Goal: Task Accomplishment & Management: Complete application form

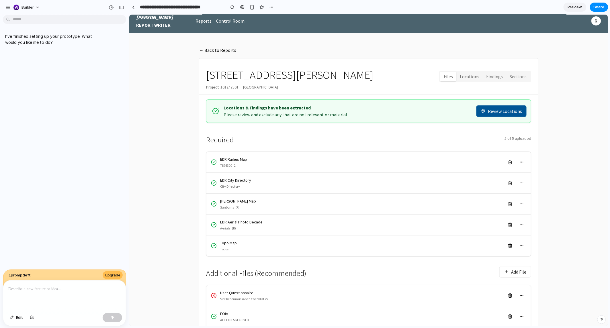
scroll to position [5, 0]
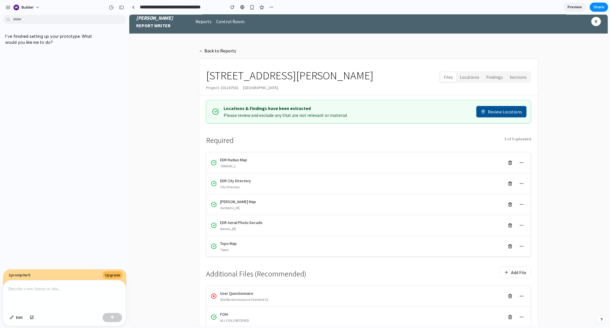
click at [36, 286] on p at bounding box center [64, 289] width 112 height 7
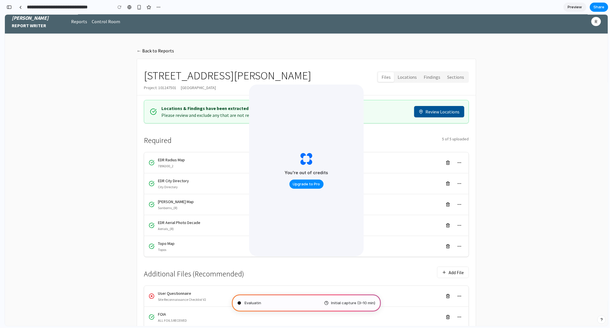
type input "**********"
click at [309, 188] on button "Upgrade to Pro" at bounding box center [306, 184] width 34 height 9
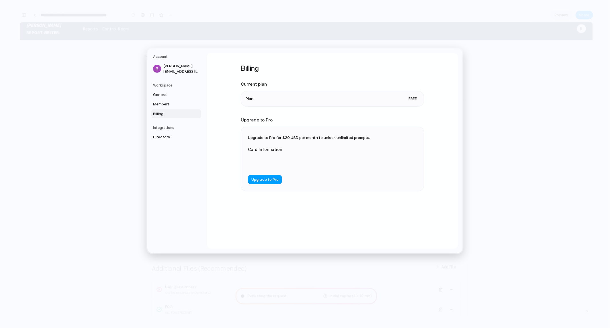
click at [271, 181] on span "Upgrade to Pro" at bounding box center [264, 180] width 27 height 6
click at [305, 164] on com-1password-button at bounding box center [305, 164] width 0 height 0
click at [274, 199] on span "Upgrade to Pro" at bounding box center [264, 198] width 27 height 6
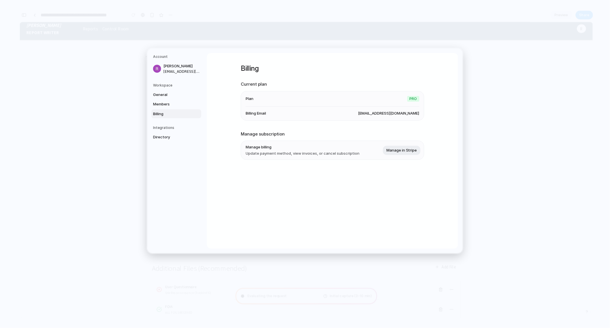
scroll to position [0, 0]
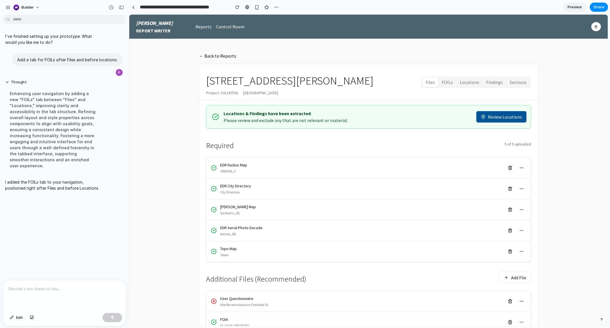
click at [451, 81] on button "FOILs" at bounding box center [447, 82] width 18 height 10
click at [40, 293] on div at bounding box center [64, 295] width 123 height 30
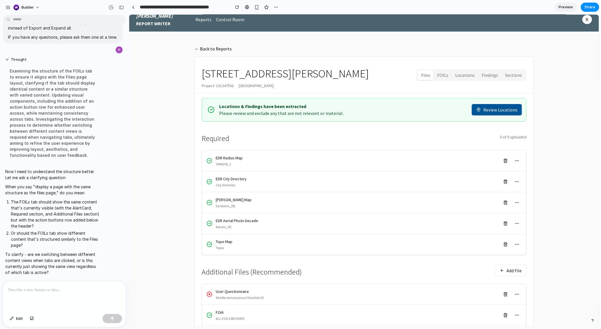
scroll to position [8, 0]
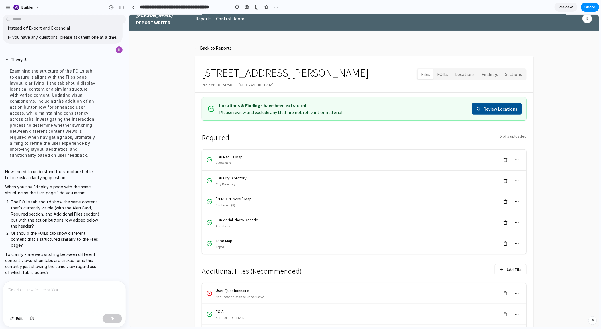
click at [448, 75] on button "FOILs" at bounding box center [442, 74] width 18 height 10
click at [64, 162] on div "Examining the structure of the FOILs tab to ensure it aligns with the Files pag…" at bounding box center [53, 112] width 96 height 97
click at [59, 299] on div at bounding box center [64, 296] width 123 height 30
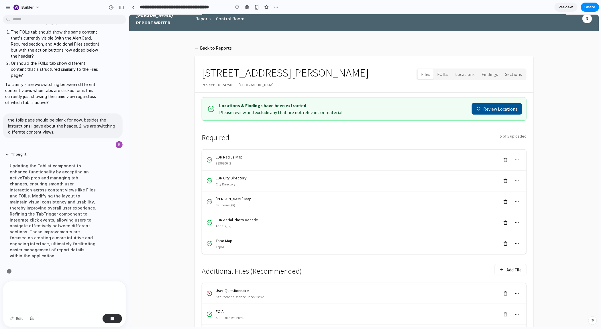
scroll to position [203, 0]
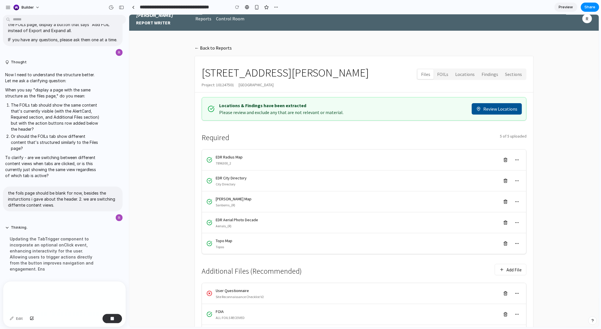
click at [448, 74] on button "FOILs" at bounding box center [442, 74] width 18 height 10
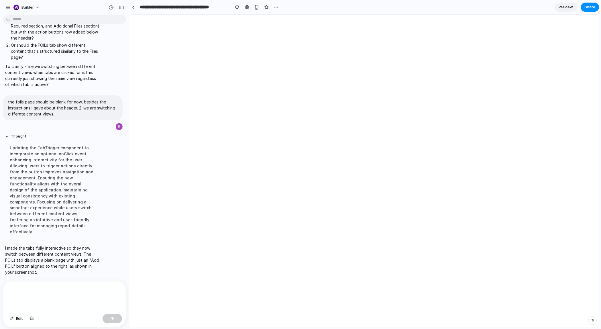
scroll to position [0, 0]
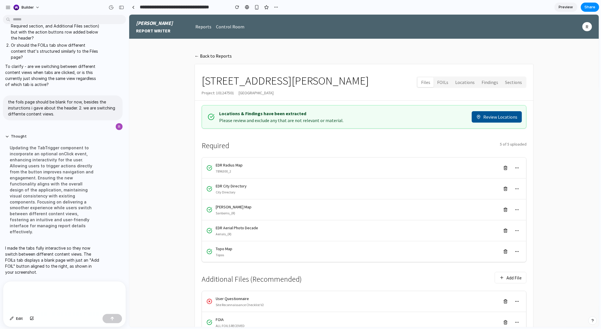
click at [449, 81] on button "FOILs" at bounding box center [442, 82] width 18 height 10
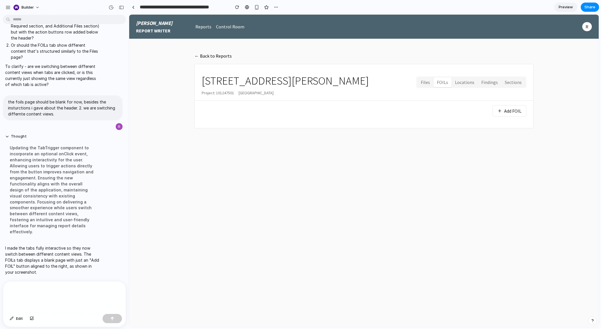
click at [52, 306] on div at bounding box center [64, 296] width 123 height 30
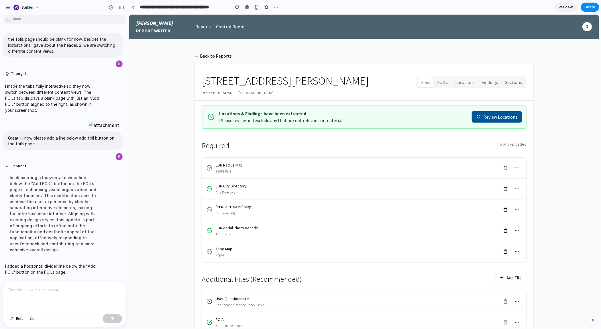
click at [446, 82] on button "FOILs" at bounding box center [442, 82] width 18 height 10
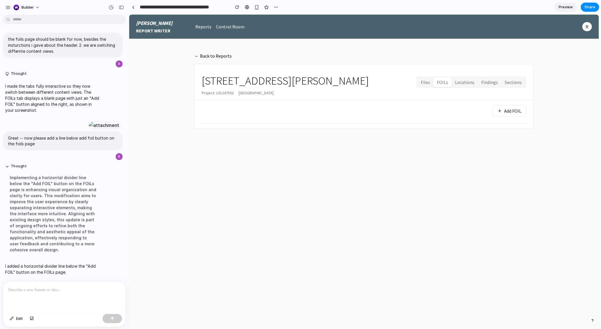
click at [61, 284] on div at bounding box center [64, 296] width 123 height 30
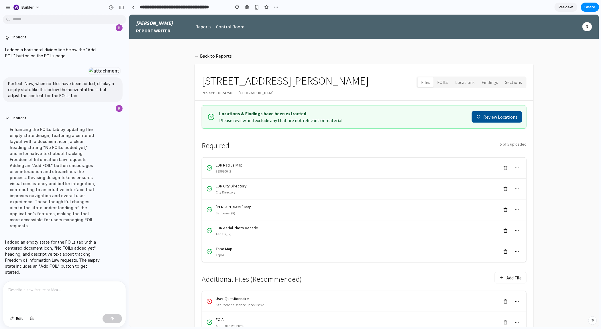
click at [448, 85] on button "FOILs" at bounding box center [442, 82] width 18 height 10
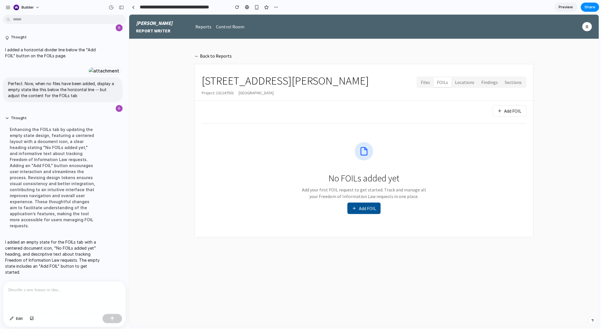
click at [161, 287] on main "← Back to Reports [STREET_ADDRESS][PERSON_NAME] Project: [STREET_ADDRESS] Files…" at bounding box center [364, 183] width 470 height 288
click at [52, 288] on p at bounding box center [64, 290] width 112 height 7
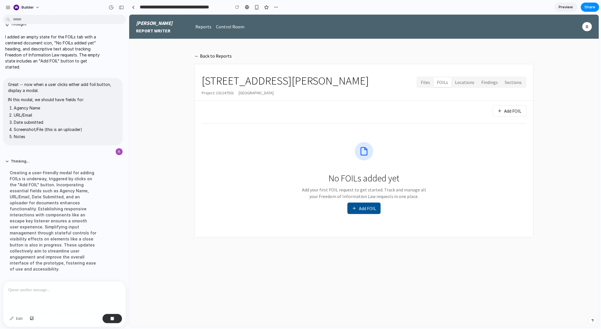
scroll to position [564, 0]
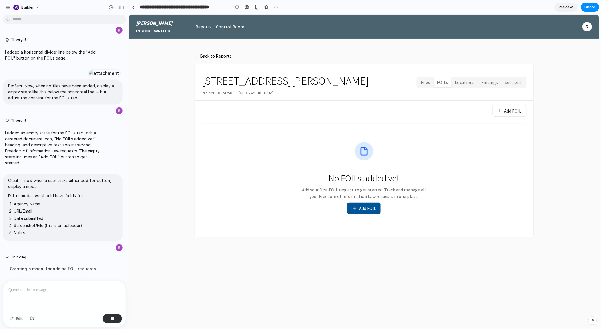
click at [368, 212] on button "Add FOIL" at bounding box center [363, 207] width 33 height 11
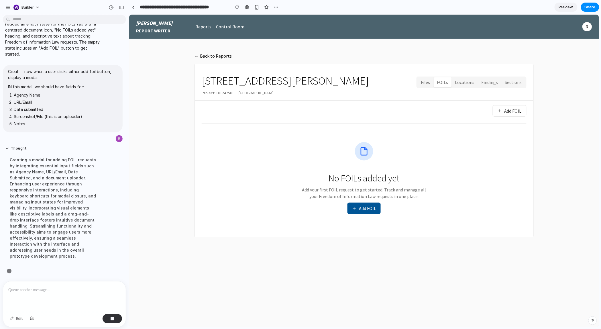
click at [510, 109] on button "Add FOIL" at bounding box center [509, 110] width 34 height 11
click at [547, 101] on main "← Back to Reports [STREET_ADDRESS][PERSON_NAME] Project: [STREET_ADDRESS] Files…" at bounding box center [364, 183] width 470 height 288
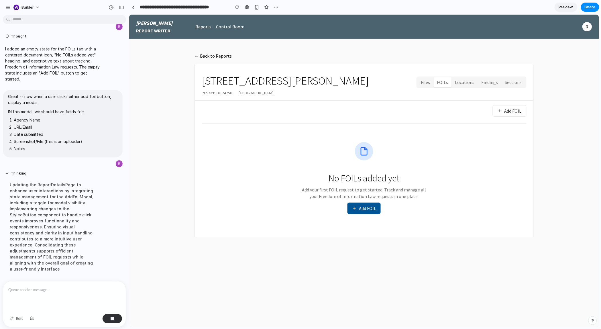
scroll to position [552, 0]
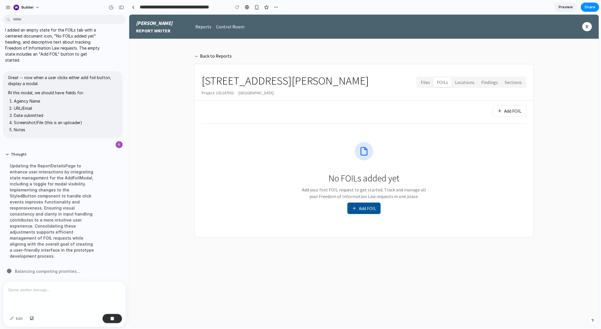
click at [363, 212] on button "Add FOIL" at bounding box center [363, 207] width 33 height 11
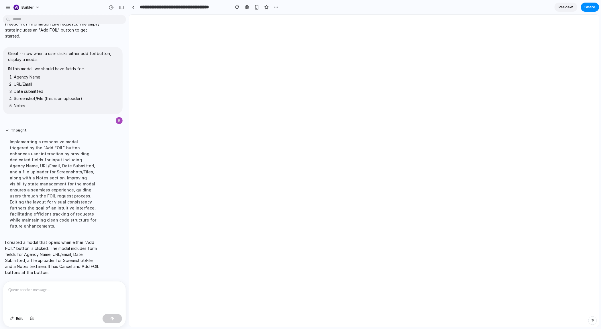
scroll to position [0, 0]
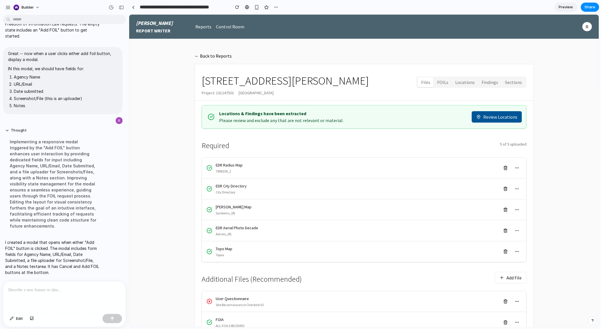
click at [442, 83] on button "FOILs" at bounding box center [442, 82] width 18 height 10
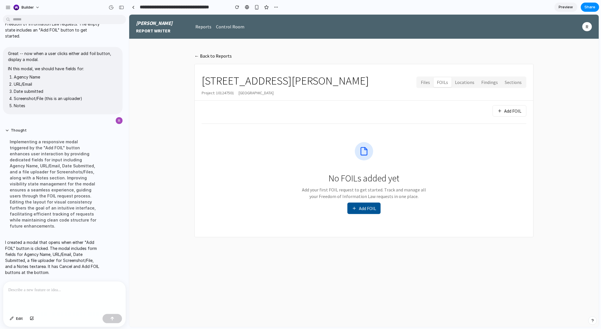
click at [356, 211] on button "Add FOIL" at bounding box center [363, 207] width 33 height 11
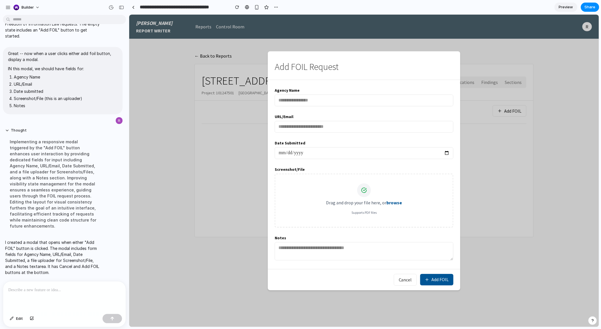
click at [336, 95] on input "text" at bounding box center [363, 100] width 179 height 12
click at [350, 101] on input "****" at bounding box center [363, 100] width 179 height 12
paste input "**********"
click at [372, 129] on input "text" at bounding box center [363, 127] width 179 height 12
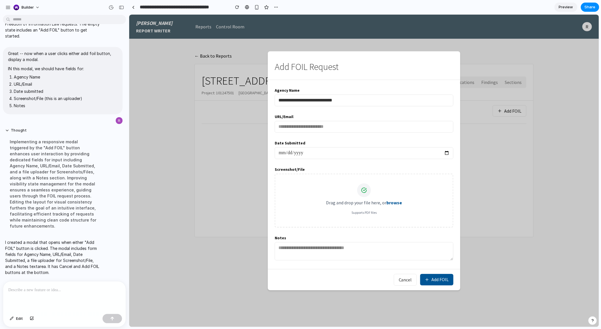
click at [302, 97] on input "**********" at bounding box center [363, 100] width 179 height 12
type input "**********"
click at [396, 123] on input "text" at bounding box center [363, 127] width 179 height 12
paste input "**********"
type input "**********"
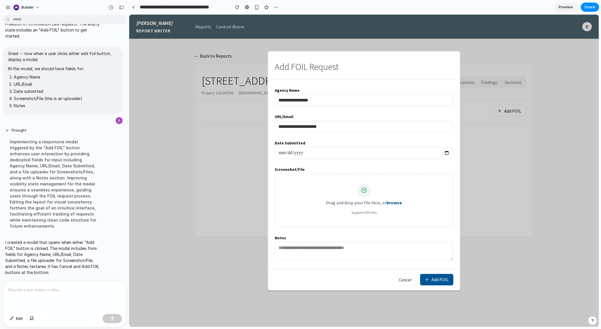
click at [395, 102] on input "**********" at bounding box center [363, 100] width 179 height 12
click at [394, 102] on input "**********" at bounding box center [363, 100] width 179 height 12
paste input "**********"
type input "**********"
click at [403, 125] on input "**********" at bounding box center [363, 127] width 179 height 12
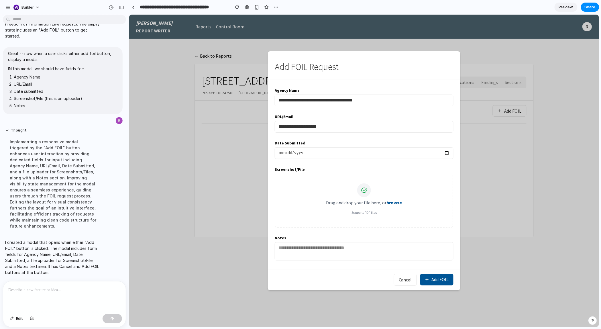
click at [403, 124] on input "**********" at bounding box center [363, 127] width 179 height 12
paste input "text"
type input "**********"
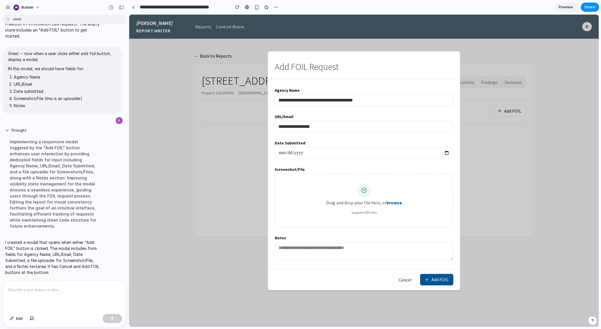
click at [406, 149] on input "date" at bounding box center [363, 153] width 179 height 12
type input "**********"
click at [419, 168] on div "Screenshot/File Drag and drop your file here, or browse Supports PDF files" at bounding box center [363, 197] width 179 height 62
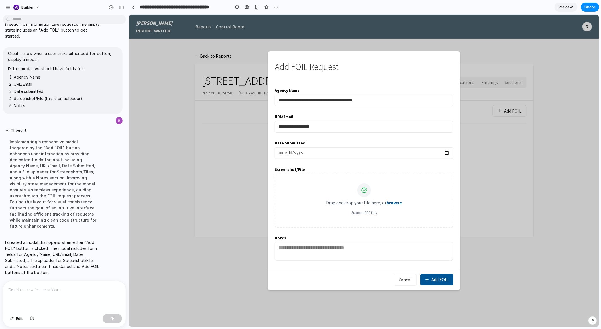
click at [433, 283] on button "Add FOIL" at bounding box center [436, 279] width 33 height 11
click at [31, 290] on p at bounding box center [64, 290] width 112 height 7
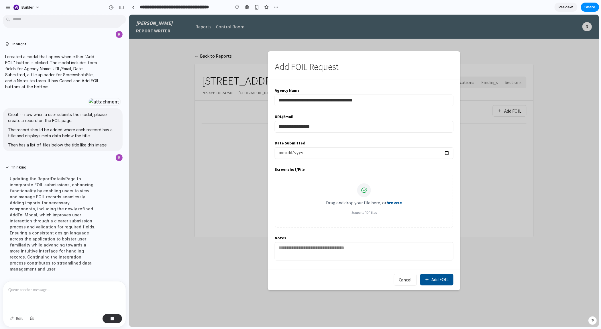
scroll to position [707, 0]
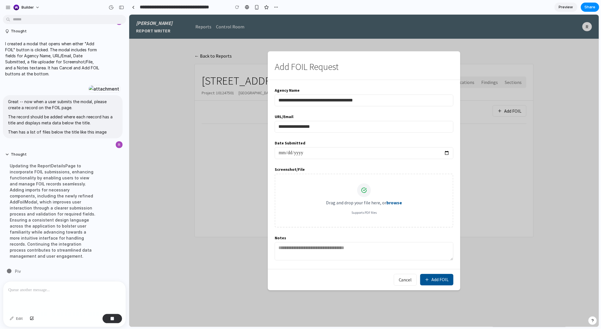
click at [87, 297] on div at bounding box center [64, 296] width 123 height 30
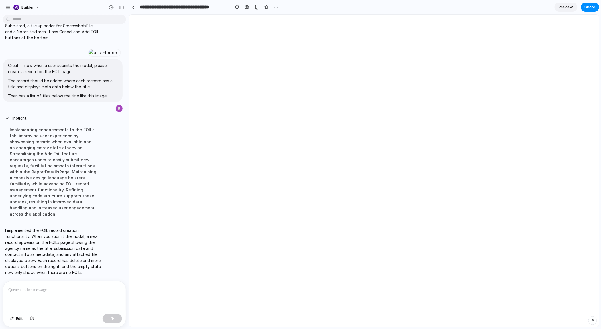
scroll to position [0, 0]
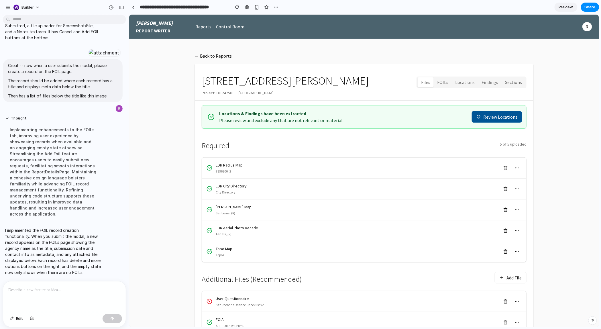
click at [444, 81] on button "FOILs" at bounding box center [442, 82] width 18 height 10
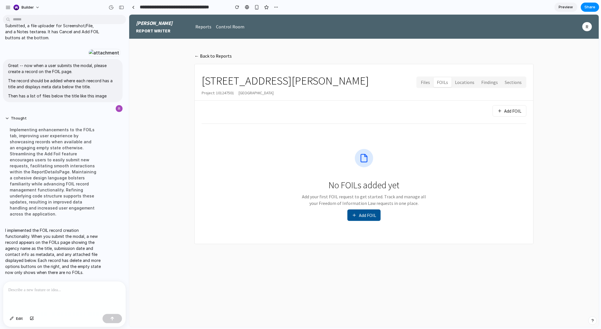
click at [362, 225] on div "No FOILs added yet Add your first FOIL request to get started. Track and manage…" at bounding box center [363, 184] width 325 height 109
click at [362, 218] on button "Add FOIL" at bounding box center [363, 214] width 33 height 11
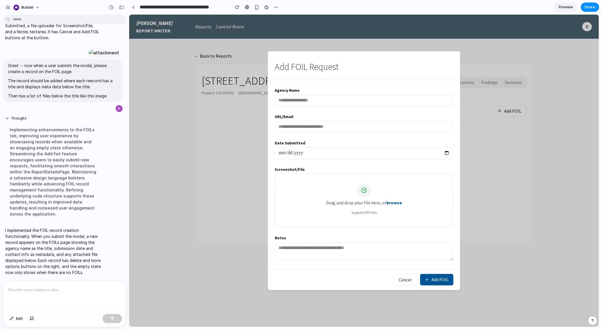
click at [38, 292] on p at bounding box center [64, 290] width 112 height 7
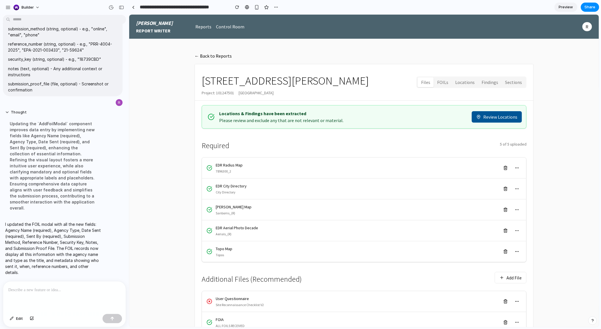
click at [447, 77] on button "FOILs" at bounding box center [442, 82] width 18 height 10
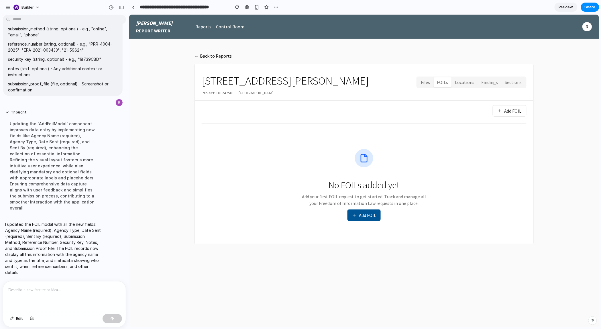
click at [359, 213] on button "Add FOIL" at bounding box center [363, 214] width 33 height 11
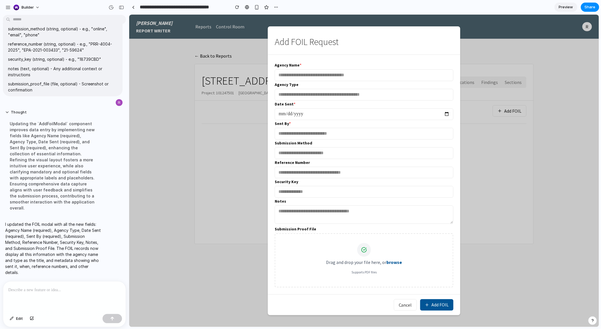
click at [372, 91] on input "text" at bounding box center [363, 95] width 179 height 12
click at [368, 140] on div "Submission Method" at bounding box center [363, 148] width 179 height 19
click at [71, 298] on div at bounding box center [64, 296] width 123 height 30
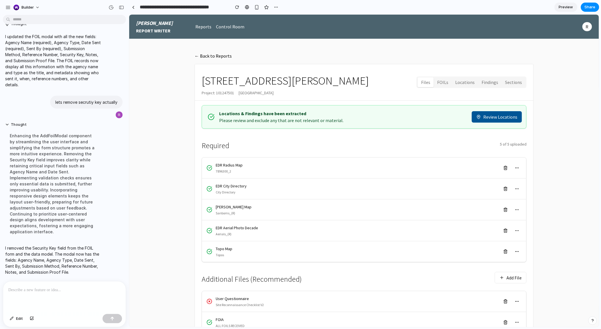
click at [443, 82] on button "FOILs" at bounding box center [442, 82] width 18 height 10
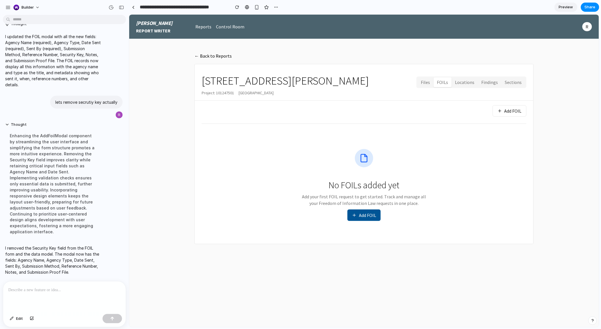
click at [353, 219] on button "Add FOIL" at bounding box center [363, 214] width 33 height 11
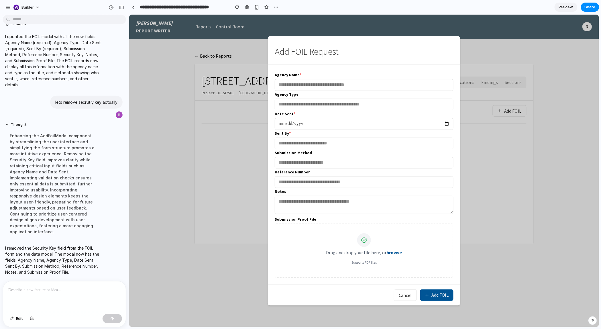
click at [303, 145] on input "text" at bounding box center [363, 143] width 179 height 12
click at [78, 290] on p at bounding box center [64, 290] width 112 height 7
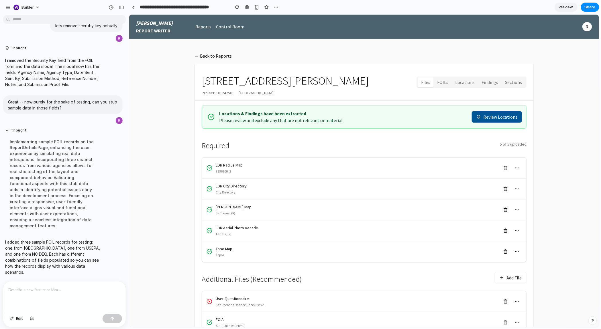
click at [447, 77] on button "FOILs" at bounding box center [442, 82] width 18 height 10
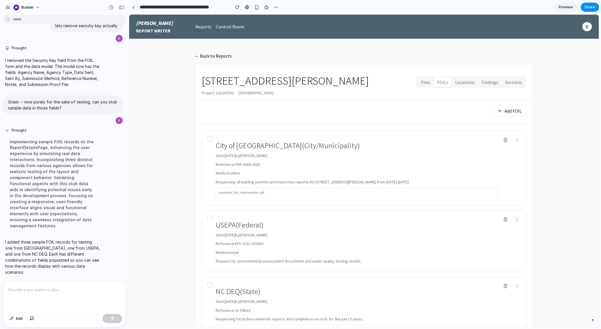
click at [513, 115] on button "Add FOIL" at bounding box center [509, 110] width 34 height 11
click at [82, 246] on p "I added three sample FOIL records for testing: one from [GEOGRAPHIC_DATA], one …" at bounding box center [53, 257] width 96 height 36
click at [34, 296] on div at bounding box center [64, 296] width 123 height 30
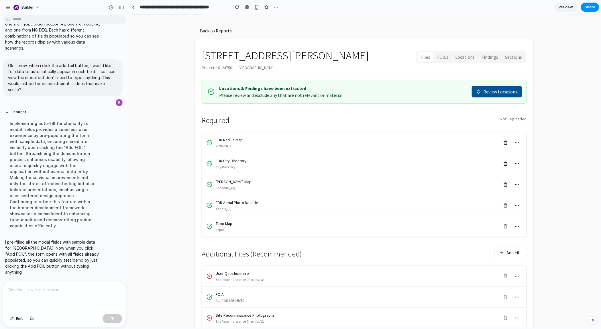
scroll to position [30, 0]
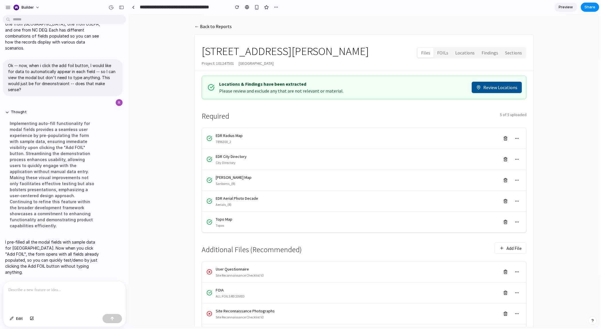
click at [447, 50] on button "FOILs" at bounding box center [442, 53] width 18 height 10
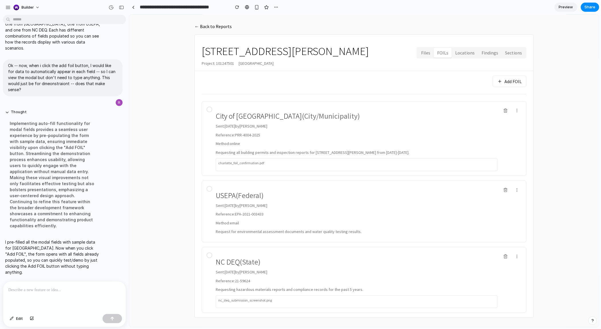
click at [508, 84] on button "Add FOIL" at bounding box center [509, 80] width 34 height 11
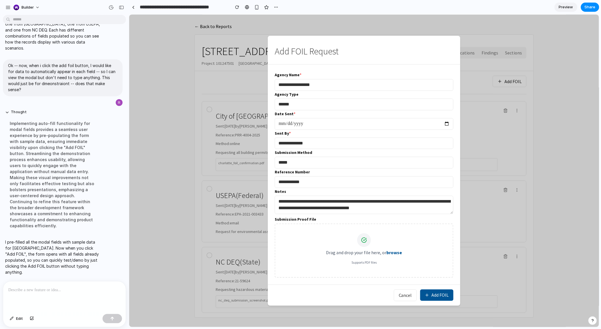
scroll to position [35, 0]
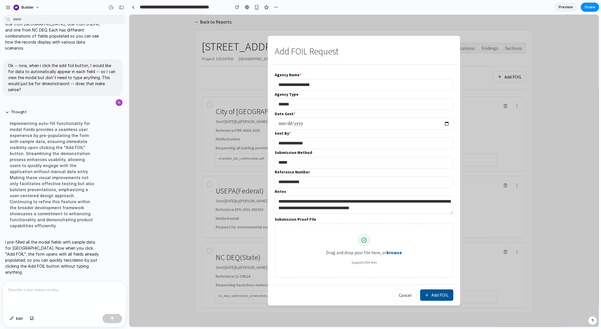
click at [439, 298] on button "Add FOIL" at bounding box center [436, 294] width 33 height 11
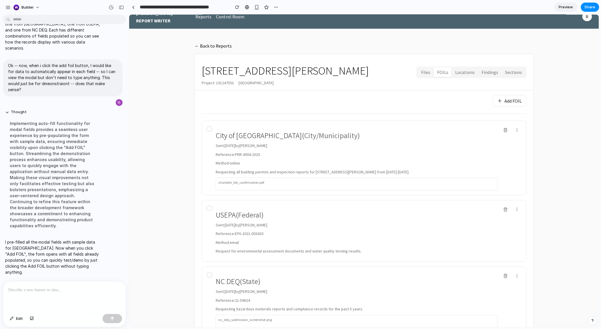
scroll to position [9, 0]
click at [296, 184] on p "charlotte_foil_confirmation.pdf" at bounding box center [356, 182] width 277 height 5
click at [256, 184] on p "charlotte_foil_confirmation.pdf" at bounding box center [356, 182] width 277 height 5
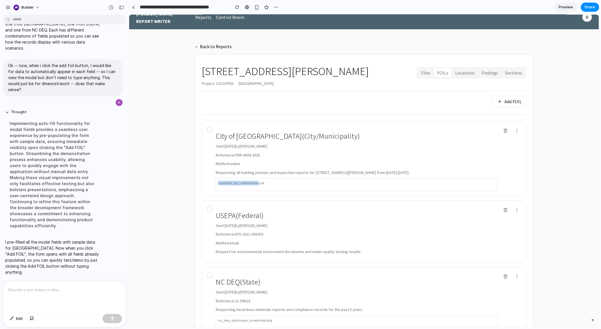
click at [256, 184] on p "charlotte_foil_confirmation.pdf" at bounding box center [356, 182] width 277 height 5
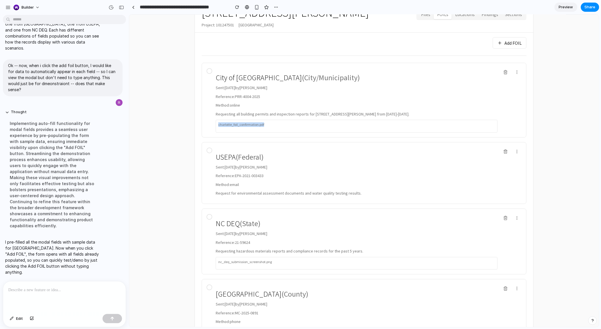
scroll to position [68, 0]
click at [76, 277] on div "I pre-filled all the modal fields with sample data for [GEOGRAPHIC_DATA]. Now w…" at bounding box center [53, 257] width 100 height 43
click at [73, 285] on div at bounding box center [64, 296] width 123 height 30
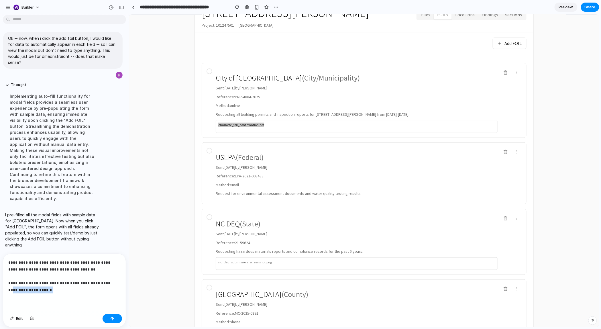
click at [106, 282] on p "**********" at bounding box center [64, 276] width 112 height 34
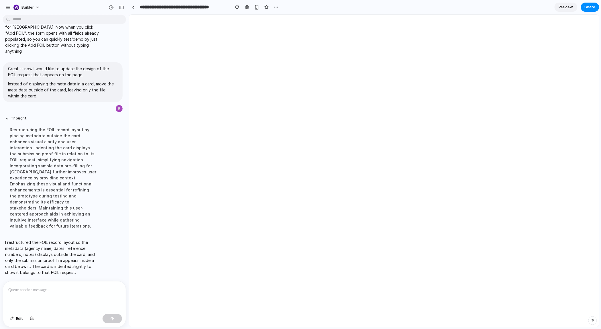
scroll to position [0, 0]
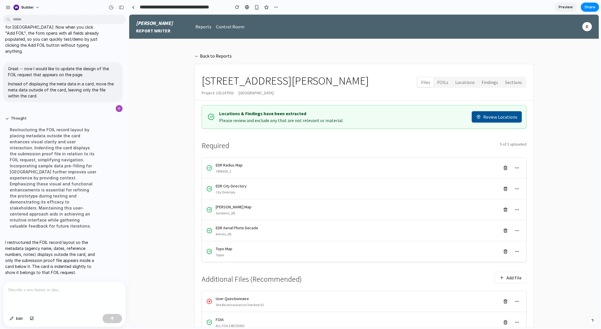
click at [445, 86] on button "FOILs" at bounding box center [442, 82] width 18 height 10
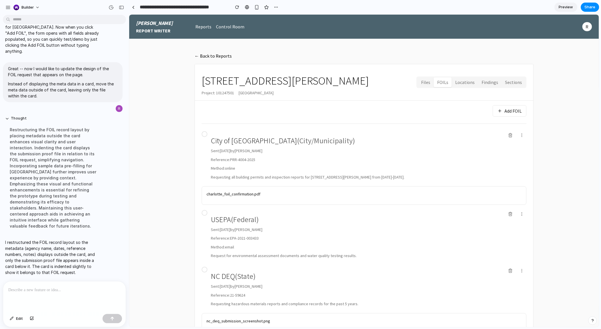
scroll to position [1, 0]
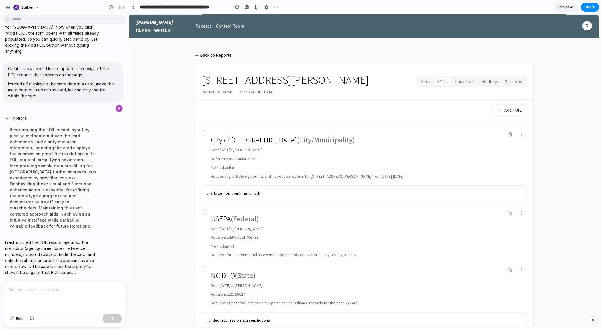
click at [424, 77] on button "Files" at bounding box center [425, 81] width 16 height 10
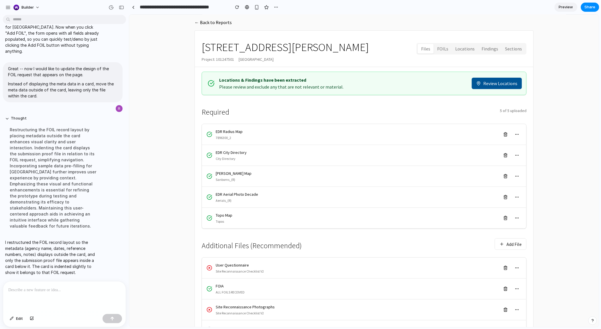
scroll to position [40, 0]
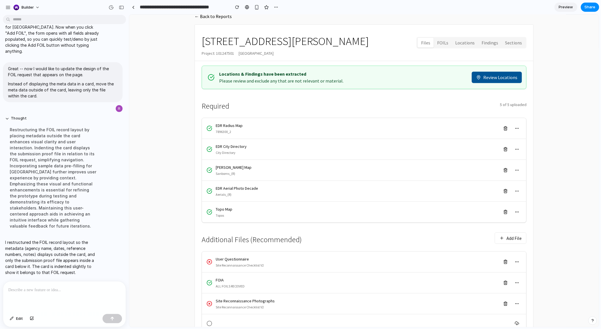
click at [36, 280] on div "I've finished setting up your prototype. What would you like me to do? Add a ta…" at bounding box center [62, 149] width 125 height 264
click at [35, 291] on p at bounding box center [64, 290] width 112 height 7
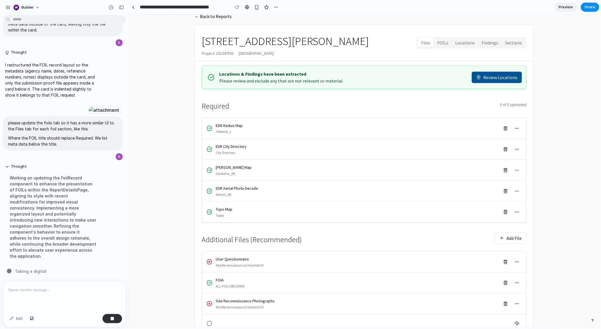
scroll to position [1474, 0]
click at [442, 43] on button "FOILs" at bounding box center [442, 43] width 18 height 10
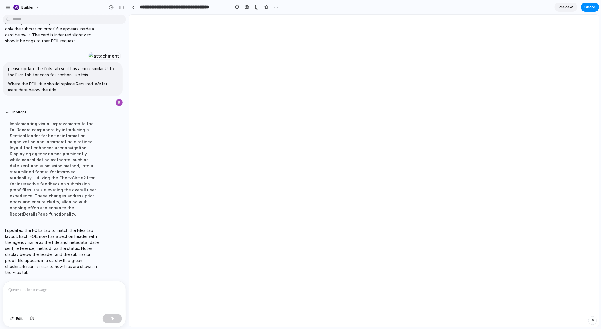
scroll to position [0, 0]
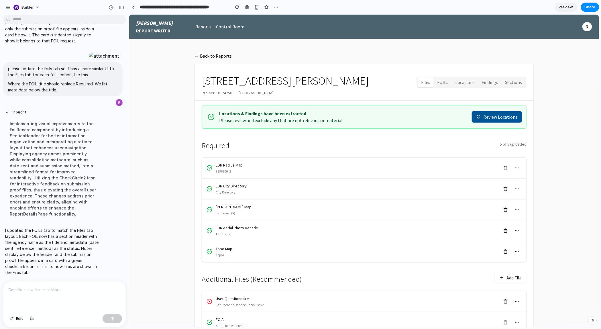
click at [54, 224] on div "I updated the FOILs tab to match the Files tab layout. Each FOIL now has a sect…" at bounding box center [53, 251] width 100 height 55
click at [446, 81] on button "FOILs" at bounding box center [442, 82] width 18 height 10
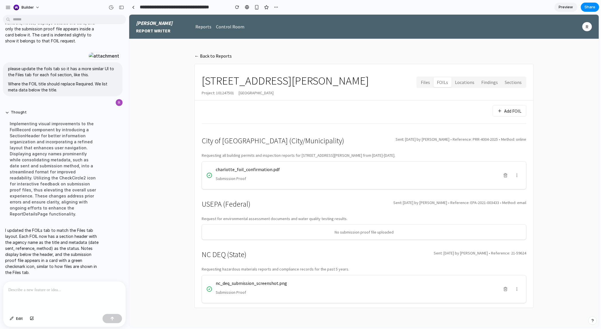
click at [70, 297] on div at bounding box center [64, 296] width 123 height 30
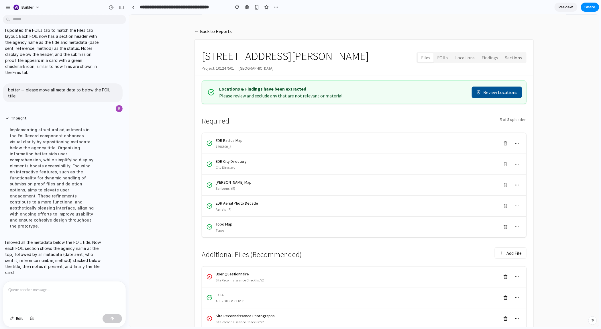
scroll to position [28, 0]
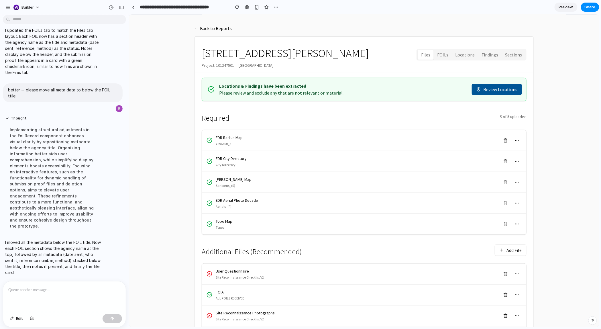
click at [451, 53] on button "FOILs" at bounding box center [442, 55] width 18 height 10
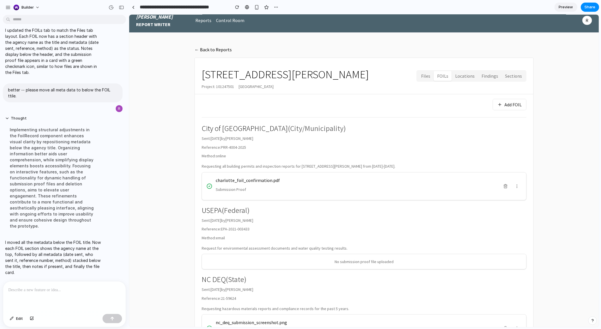
scroll to position [7, 0]
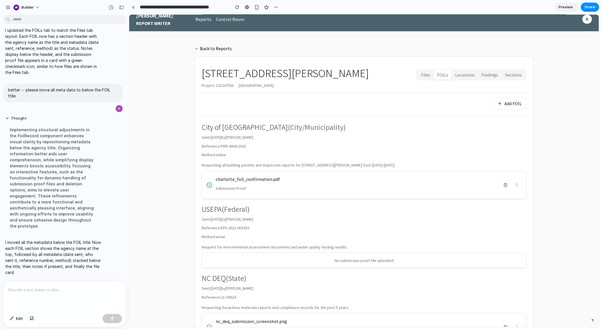
click at [319, 258] on div "No submission proof file uploaded" at bounding box center [364, 260] width 324 height 15
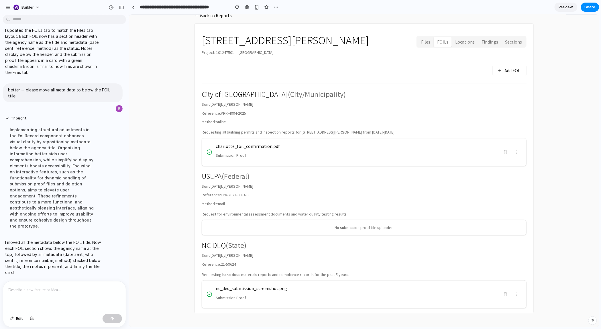
click at [427, 40] on button "Files" at bounding box center [425, 42] width 16 height 10
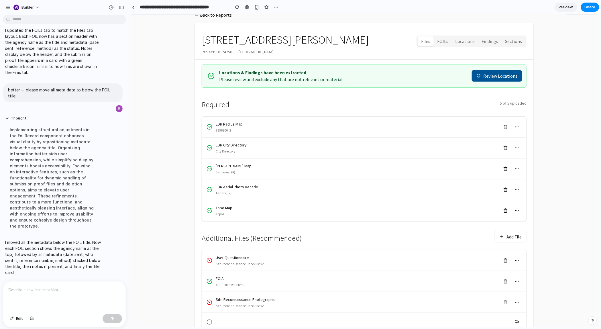
click at [444, 40] on button "FOILs" at bounding box center [442, 41] width 18 height 10
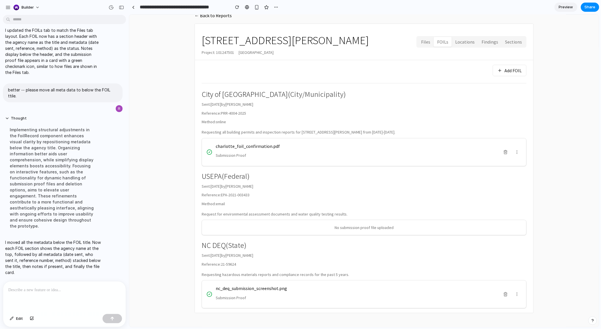
click at [78, 293] on p at bounding box center [64, 290] width 112 height 7
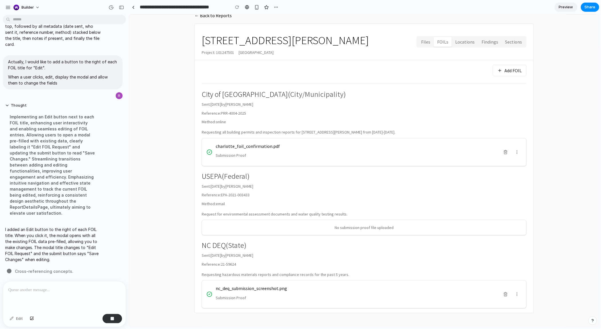
scroll to position [1727, 0]
click at [426, 48] on div "[STREET_ADDRESS][PERSON_NAME] Project: 101247501 [GEOGRAPHIC_DATA] Files FOILs …" at bounding box center [363, 41] width 325 height 27
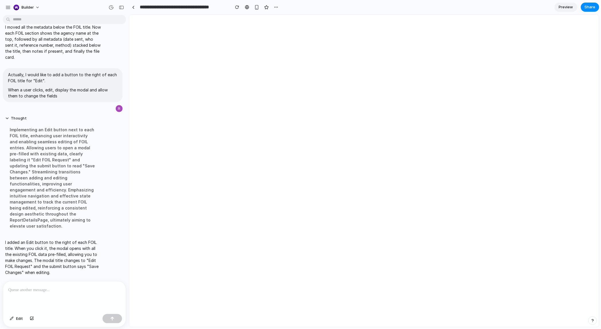
scroll to position [0, 0]
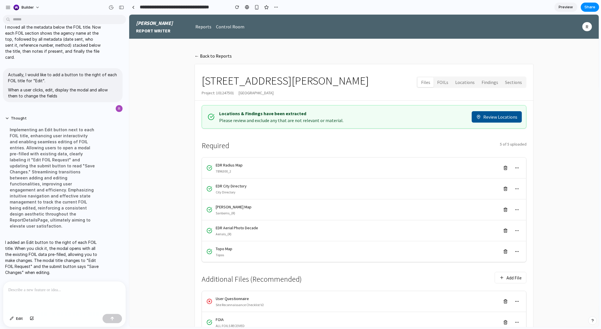
click at [443, 86] on button "FOILs" at bounding box center [442, 82] width 18 height 10
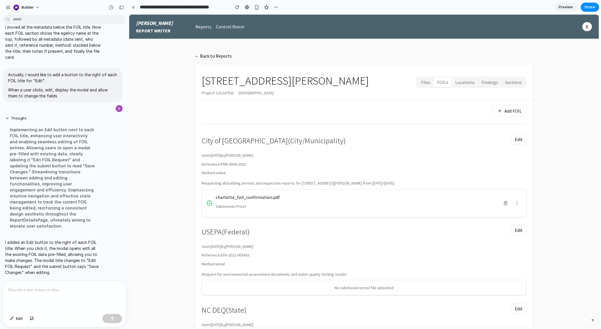
click at [82, 295] on div at bounding box center [64, 296] width 123 height 30
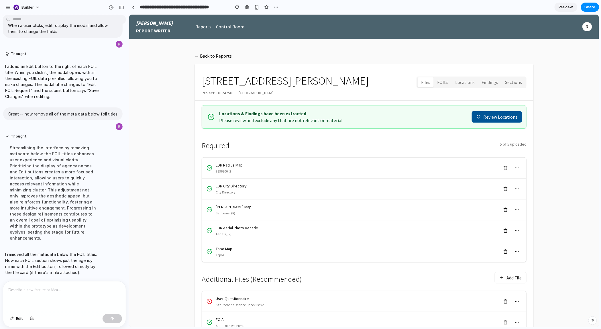
click at [451, 85] on button "FOILs" at bounding box center [442, 82] width 18 height 10
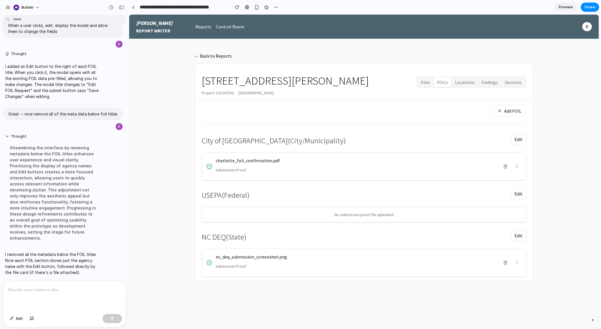
click at [96, 282] on div at bounding box center [64, 296] width 123 height 30
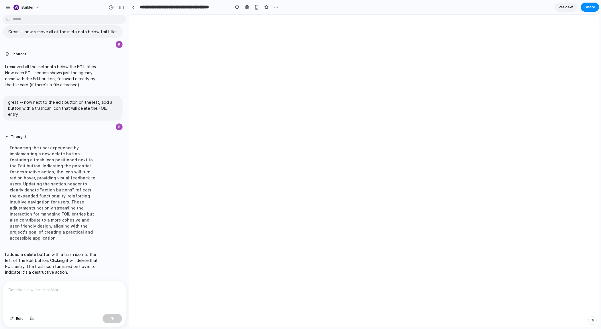
scroll to position [1842, 0]
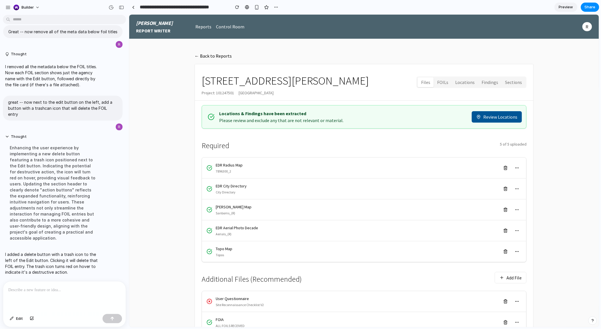
click at [443, 83] on button "FOILs" at bounding box center [442, 82] width 18 height 10
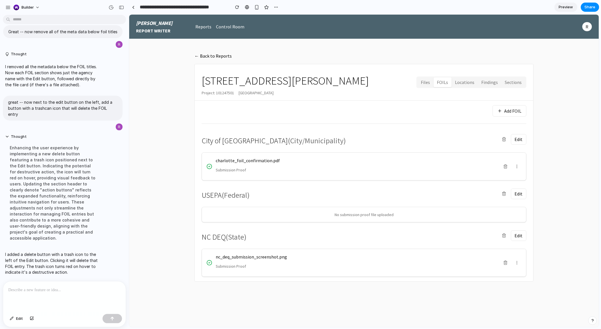
click at [28, 296] on div at bounding box center [64, 296] width 123 height 30
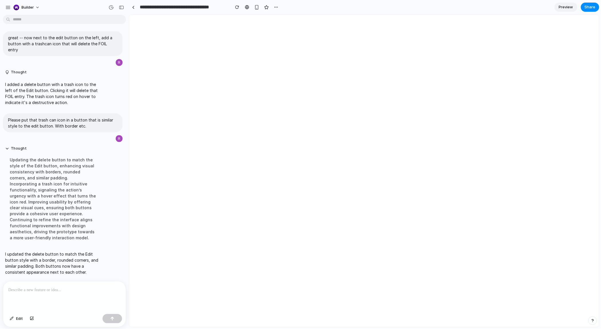
scroll to position [0, 0]
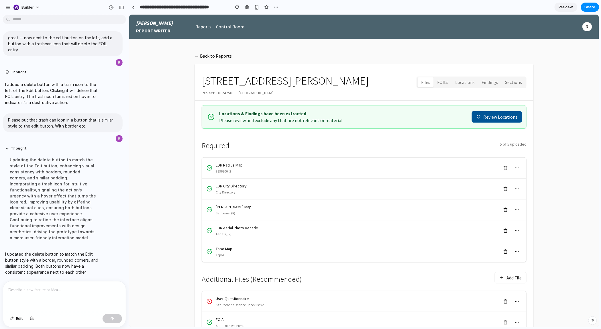
click at [431, 60] on main "← Back to Reports [STREET_ADDRESS][PERSON_NAME] Project: [STREET_ADDRESS] Files…" at bounding box center [363, 225] width 353 height 359
click at [444, 81] on button "FOILs" at bounding box center [442, 82] width 18 height 10
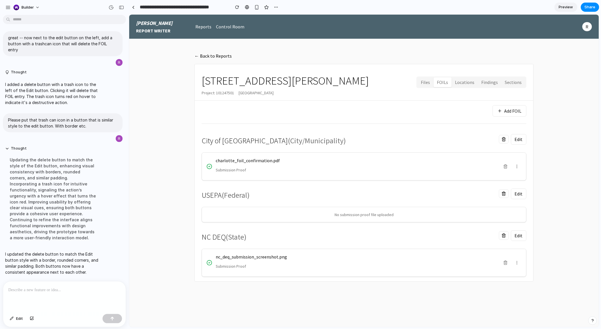
click at [43, 291] on p at bounding box center [64, 290] width 112 height 7
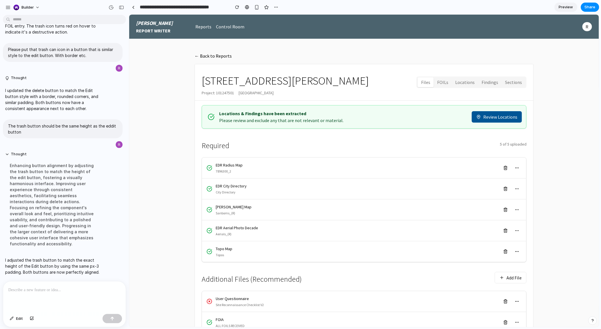
scroll to position [3, 0]
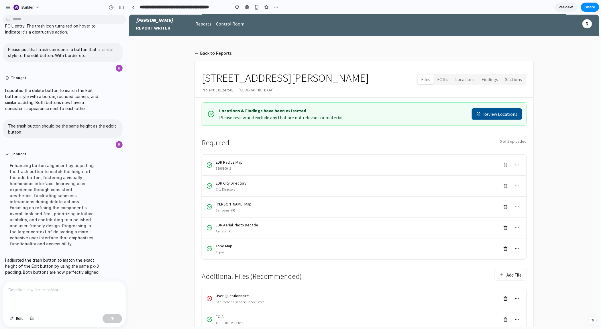
click at [447, 83] on button "FOILs" at bounding box center [442, 79] width 18 height 10
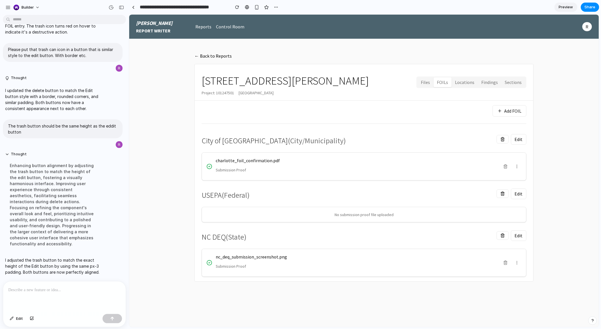
click at [72, 266] on p "I adjusted the trash button to match the exact height of the Edit button by usi…" at bounding box center [53, 266] width 96 height 18
click at [72, 291] on p at bounding box center [64, 290] width 112 height 7
click at [430, 82] on button "Files" at bounding box center [425, 82] width 16 height 10
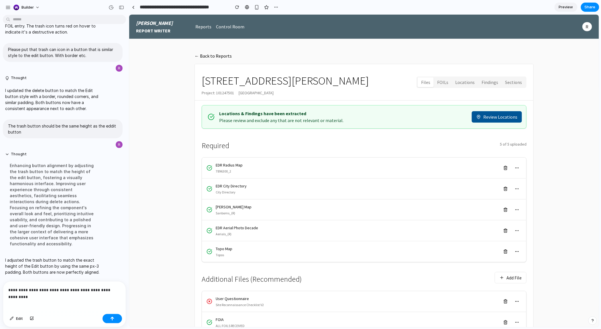
click at [443, 83] on button "FOILs" at bounding box center [442, 82] width 18 height 10
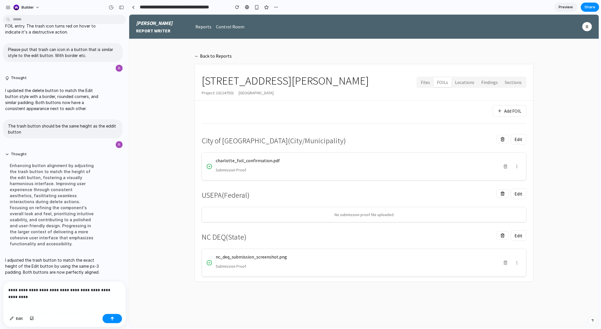
click at [118, 290] on p "**********" at bounding box center [64, 290] width 112 height 7
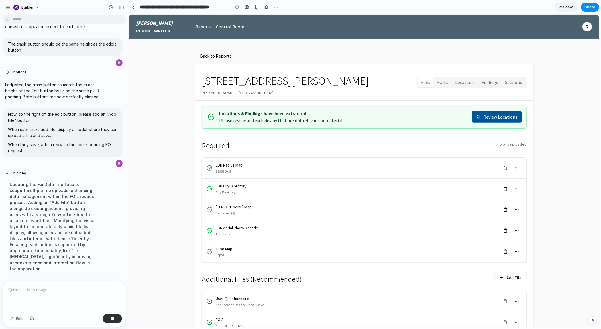
scroll to position [2072, 0]
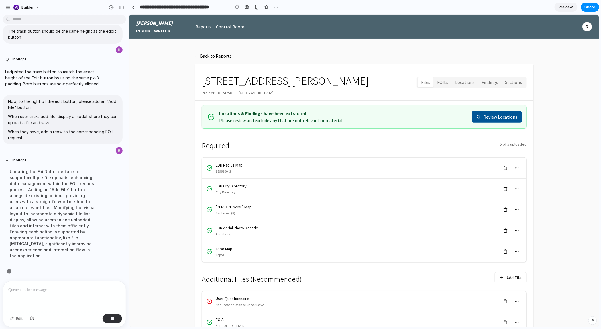
click at [444, 81] on button "FOILs" at bounding box center [442, 82] width 18 height 10
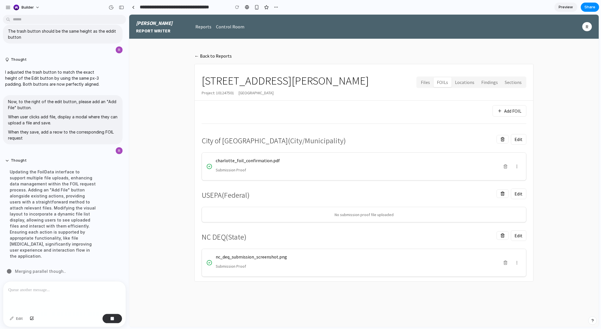
click at [437, 85] on button "FOILs" at bounding box center [442, 82] width 18 height 10
click at [430, 82] on button "Files" at bounding box center [425, 82] width 16 height 10
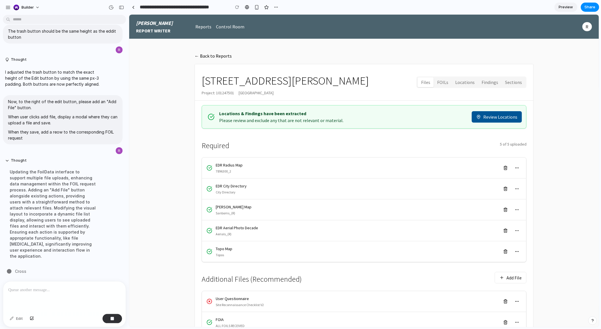
click at [443, 85] on button "FOILs" at bounding box center [442, 82] width 18 height 10
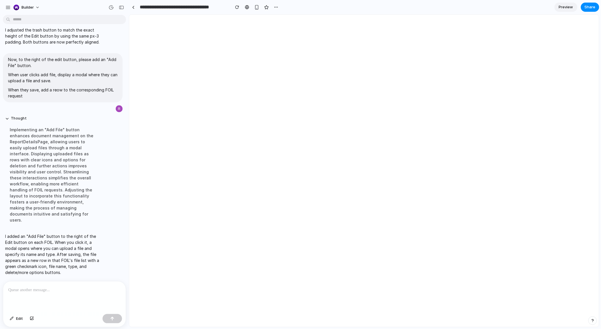
scroll to position [0, 0]
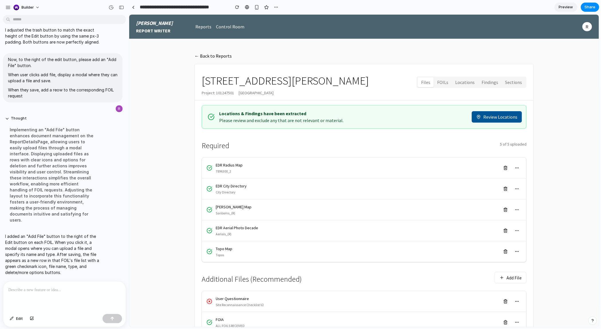
click at [447, 83] on button "FOILs" at bounding box center [442, 82] width 18 height 10
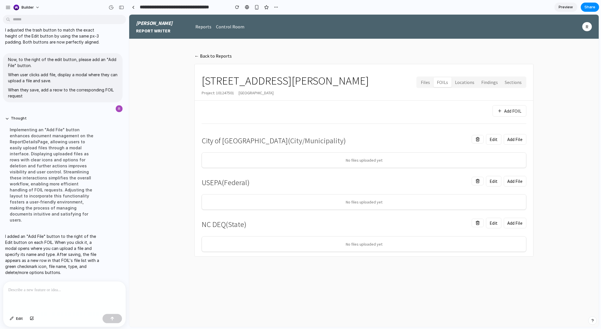
click at [518, 141] on button "Add File" at bounding box center [515, 139] width 23 height 11
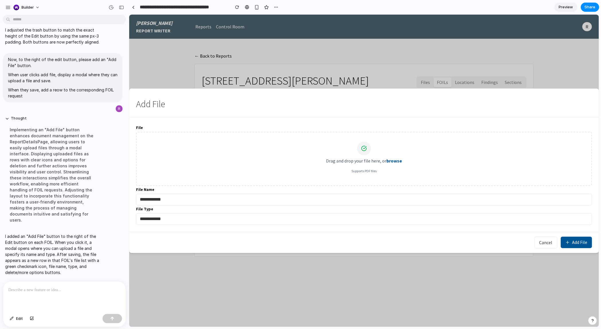
click at [544, 242] on button "Cancel" at bounding box center [545, 242] width 23 height 12
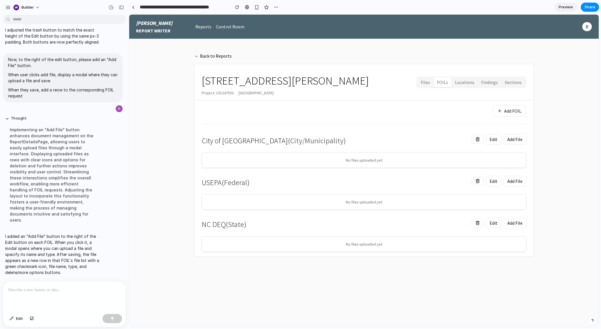
click at [507, 115] on button "Add FOIL" at bounding box center [509, 110] width 34 height 11
click at [518, 140] on button "Add File" at bounding box center [515, 139] width 23 height 11
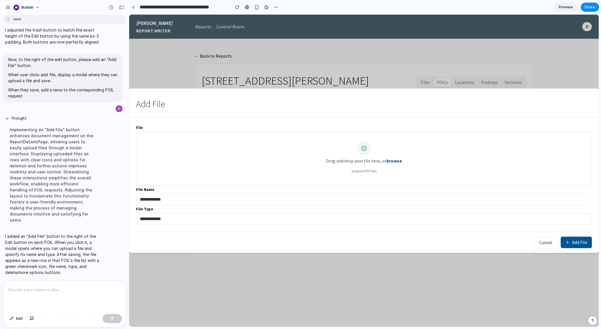
click at [76, 300] on div at bounding box center [64, 296] width 123 height 30
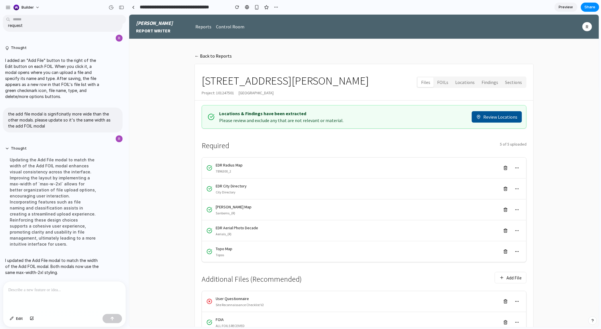
click at [446, 119] on div "Locations & Findings have been extracted Please review and exclude any that are…" at bounding box center [369, 117] width 301 height 14
click at [449, 81] on button "FOILs" at bounding box center [442, 82] width 18 height 10
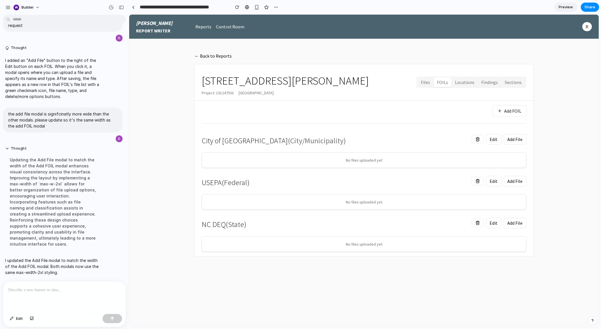
click at [517, 141] on button "Add File" at bounding box center [515, 139] width 23 height 11
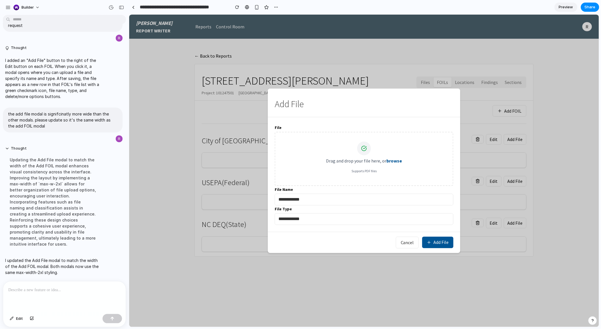
click at [378, 170] on p "Supports PDF files" at bounding box center [363, 170] width 159 height 5
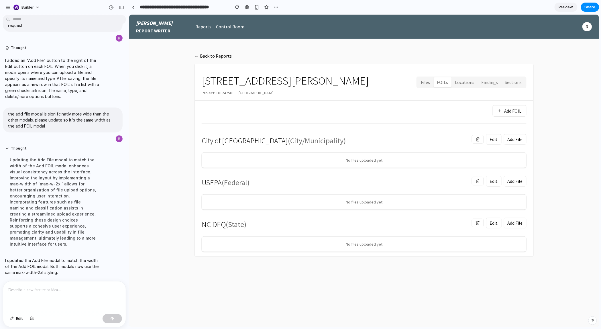
click at [516, 139] on button "Add File" at bounding box center [515, 139] width 23 height 11
click at [90, 288] on p at bounding box center [64, 290] width 112 height 7
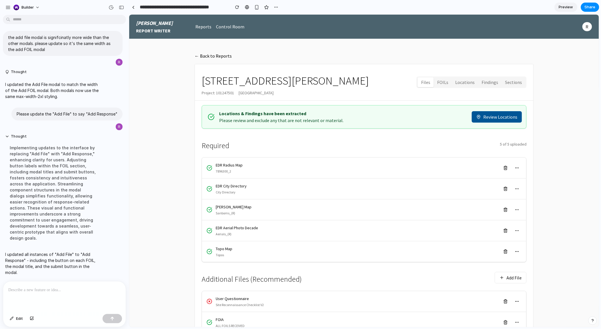
click at [441, 85] on button "FOILs" at bounding box center [442, 82] width 18 height 10
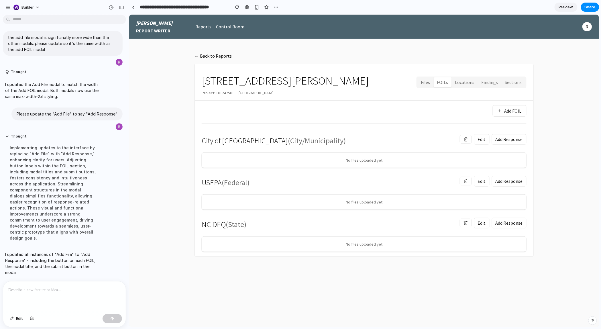
click at [510, 142] on button "Add Response" at bounding box center [509, 139] width 35 height 11
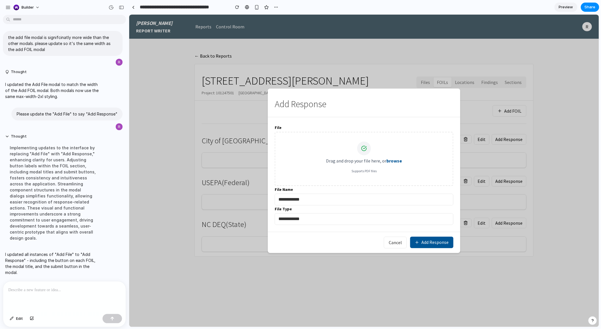
click at [111, 280] on div "Add a tab for FOILs after Files and before locations. Thought I added the FOILs…" at bounding box center [62, 149] width 125 height 264
click at [99, 286] on div at bounding box center [64, 296] width 123 height 30
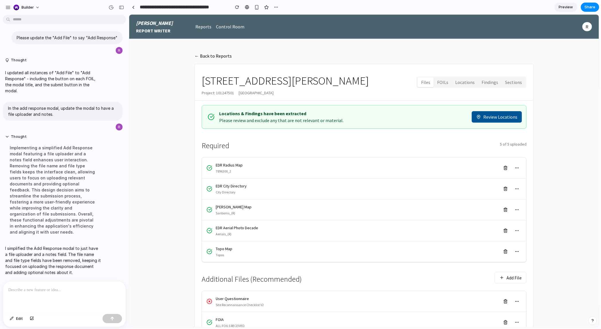
click at [445, 79] on button "FOILs" at bounding box center [442, 82] width 18 height 10
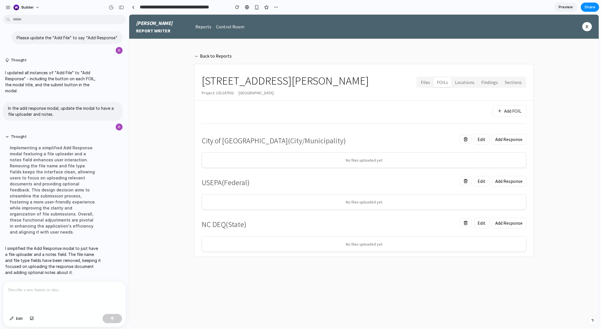
click at [520, 140] on button "Add Response" at bounding box center [509, 139] width 35 height 11
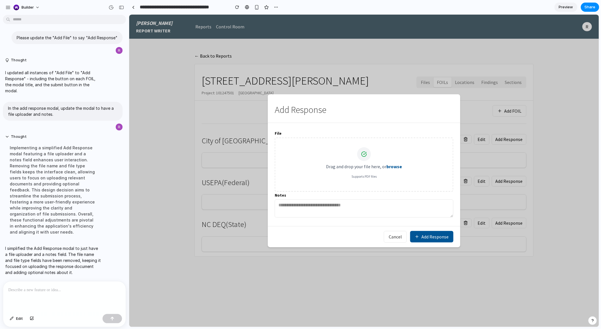
click at [388, 235] on button "Cancel" at bounding box center [395, 237] width 23 height 12
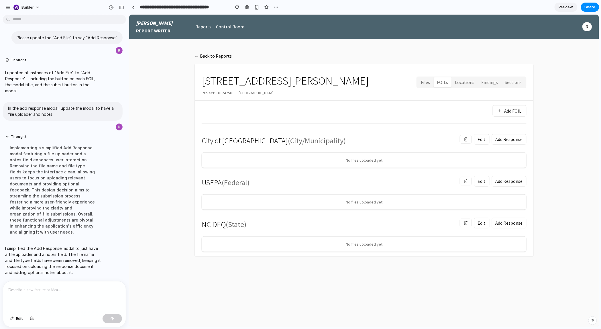
click at [503, 142] on button "Add Response" at bounding box center [509, 139] width 35 height 11
click at [482, 143] on button "Edit" at bounding box center [481, 139] width 15 height 11
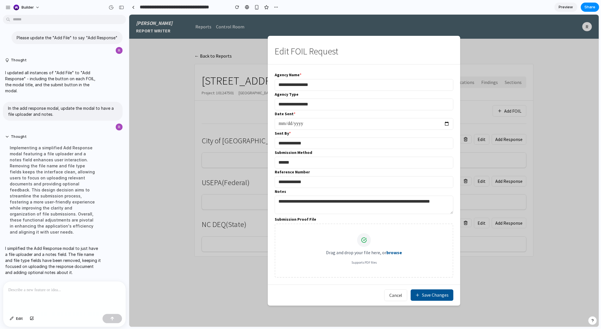
click at [403, 245] on div "Drag and drop your file here, or browse Supports PDF files" at bounding box center [363, 249] width 159 height 32
click at [394, 251] on label "browse" at bounding box center [393, 252] width 15 height 7
click at [390, 292] on button "Cancel" at bounding box center [395, 295] width 23 height 12
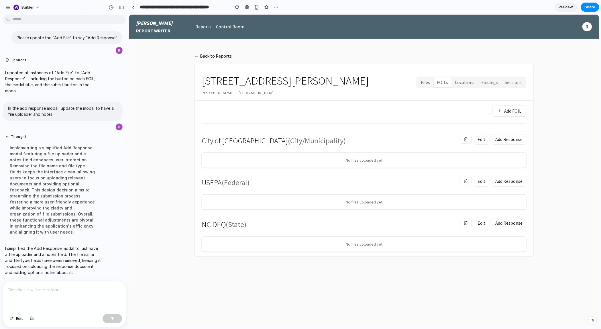
click at [436, 81] on button "FOILs" at bounding box center [442, 82] width 18 height 10
click at [433, 81] on button "Files" at bounding box center [425, 82] width 16 height 10
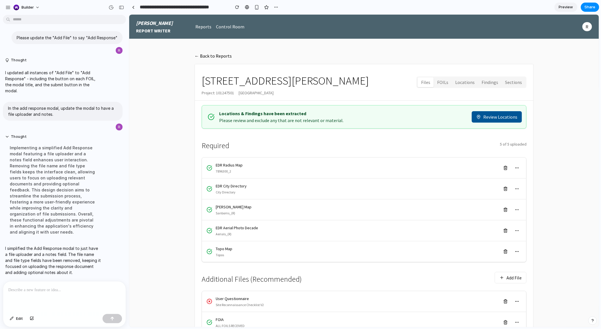
click at [445, 80] on button "FOILs" at bounding box center [442, 82] width 18 height 10
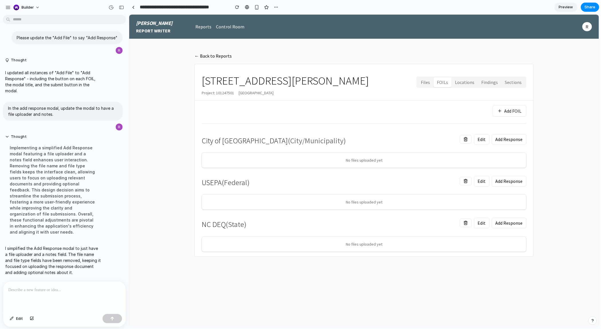
click at [180, 184] on main "← Back to Reports [STREET_ADDRESS][PERSON_NAME] Files FOILs Locations Findings …" at bounding box center [364, 183] width 470 height 288
click at [567, 7] on span "Preview" at bounding box center [566, 7] width 14 height 6
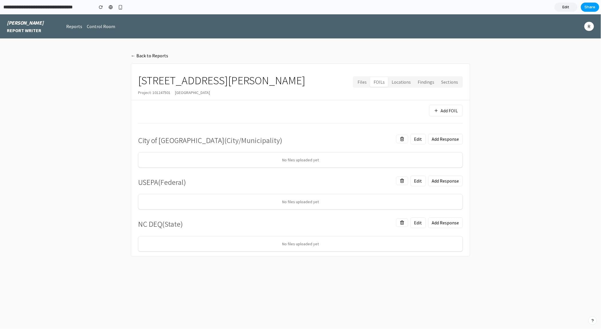
click at [586, 7] on span "Share" at bounding box center [590, 7] width 11 height 6
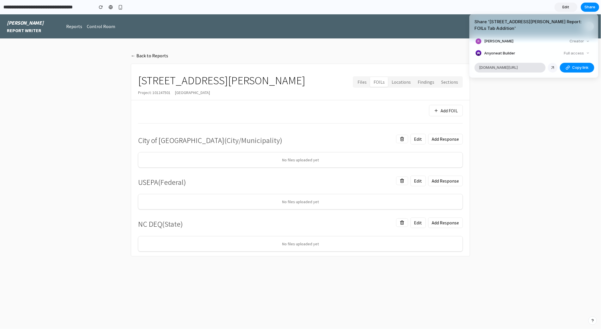
click at [551, 65] on div at bounding box center [552, 67] width 5 height 5
click at [506, 155] on div "Share ' [STREET_ADDRESS][PERSON_NAME] Report: FOILs Tab Addition ' [PERSON_NAME…" at bounding box center [300, 164] width 601 height 329
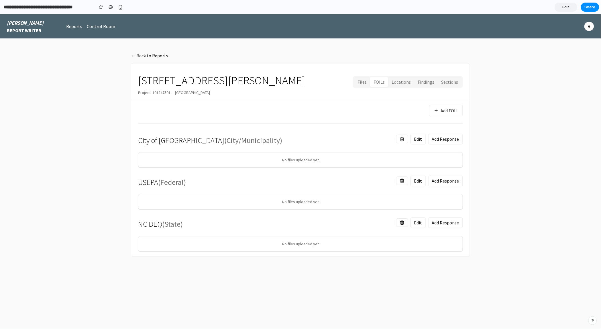
click at [320, 172] on div "USEPA ( Federal ) Edit Add Response" at bounding box center [300, 180] width 325 height 17
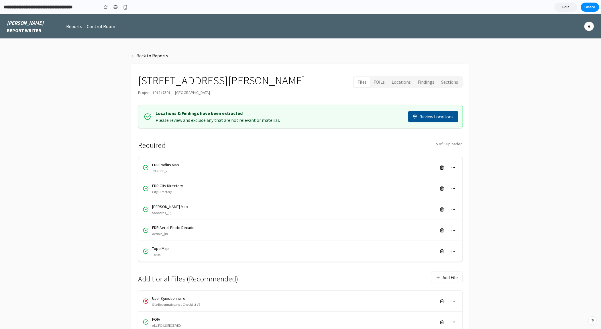
click at [497, 107] on main "← Back to Reports [STREET_ADDRESS][PERSON_NAME] Project: [STREET_ADDRESS] Files…" at bounding box center [300, 224] width 601 height 373
click at [380, 83] on button "FOILs" at bounding box center [379, 82] width 18 height 10
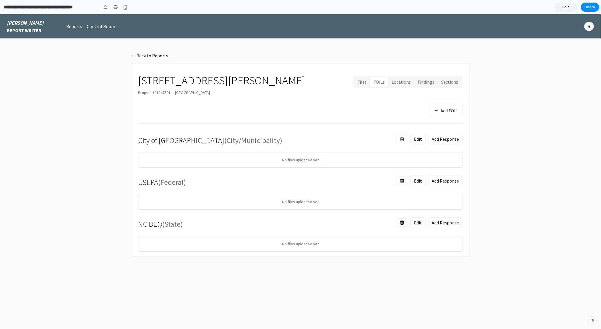
click at [523, 209] on main "← Back to Reports [STREET_ADDRESS][PERSON_NAME] Files FOILs Locations Findings …" at bounding box center [300, 183] width 601 height 290
click at [365, 83] on button "Files" at bounding box center [362, 82] width 16 height 10
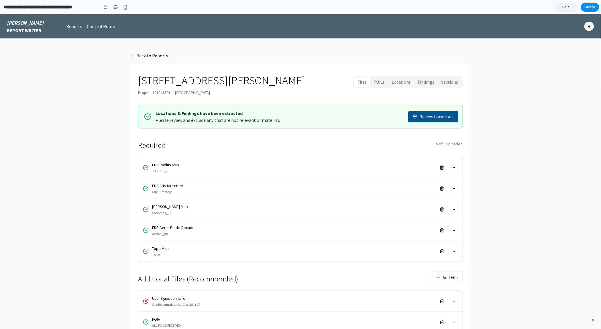
click at [374, 85] on button "FOILs" at bounding box center [379, 82] width 18 height 10
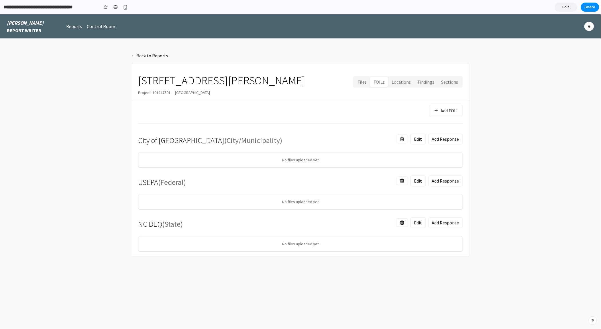
click at [456, 117] on div "Add FOIL City of Charlotte ( City/Municipality ) Edit Add Response No files upl…" at bounding box center [300, 178] width 325 height 146
click at [452, 110] on button "Add FOIL" at bounding box center [446, 110] width 34 height 11
click at [438, 140] on button "Add Response" at bounding box center [445, 139] width 35 height 11
